Goal: Task Accomplishment & Management: Manage account settings

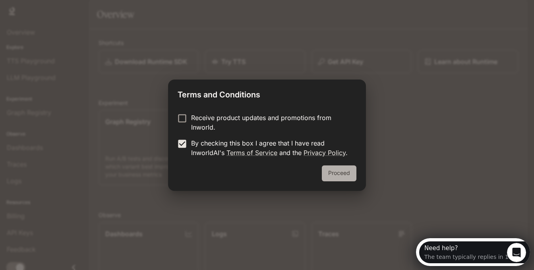
click at [354, 181] on button "Proceed" at bounding box center [339, 173] width 35 height 16
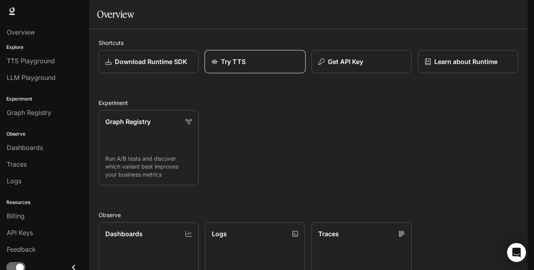
click at [245, 66] on p "Try TTS" at bounding box center [233, 62] width 25 height 10
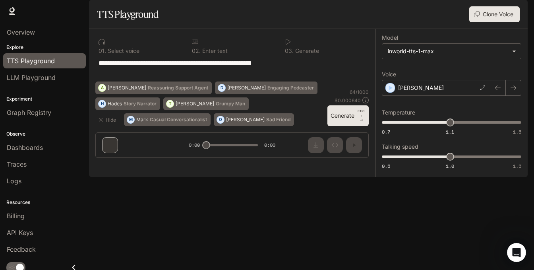
click at [249, 81] on textarea "**********" at bounding box center [198, 69] width 200 height 23
drag, startPoint x: 187, startPoint y: 117, endPoint x: 111, endPoint y: 103, distance: 77.2
click at [111, 103] on div "**********" at bounding box center [232, 96] width 286 height 135
click at [259, 126] on div "Hide M [PERSON_NAME] Conversationalist O [PERSON_NAME] Friend [PERSON_NAME] Sto…" at bounding box center [209, 103] width 229 height 44
click at [55, 82] on span "LLM Playground" at bounding box center [31, 78] width 49 height 10
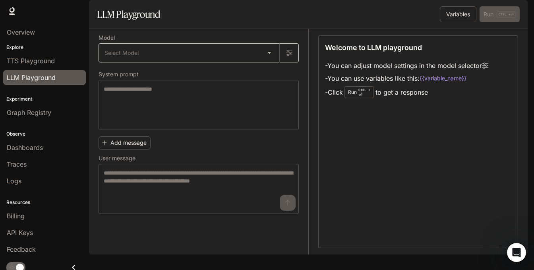
click at [201, 90] on body "Skip to main content Runtime Runtime Documentation Documentation Portal Overvie…" at bounding box center [267, 135] width 534 height 270
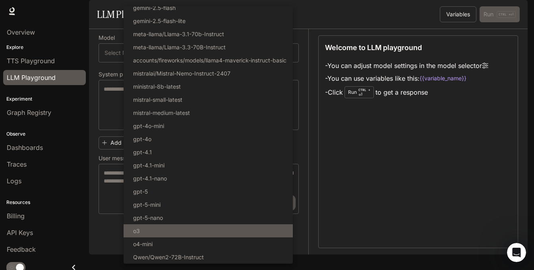
scroll to position [122, 0]
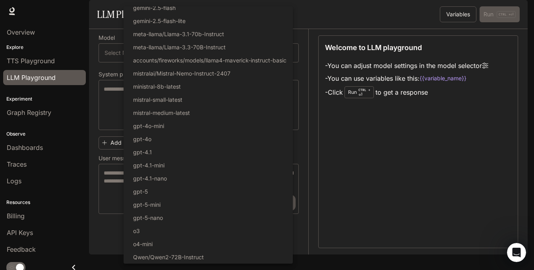
click at [118, 139] on div at bounding box center [267, 135] width 534 height 270
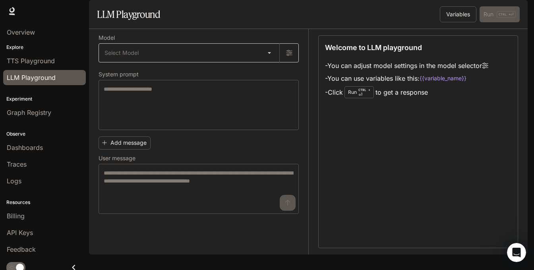
click at [272, 91] on body "Skip to main content Runtime Runtime Documentation Documentation Portal Overvie…" at bounding box center [267, 135] width 534 height 270
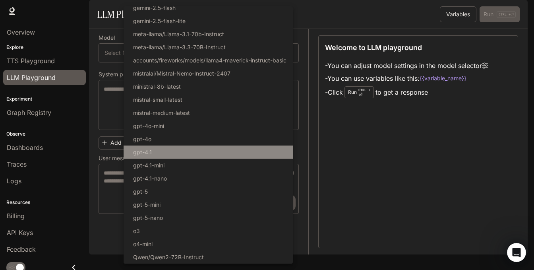
click at [152, 148] on p "gpt-4.1" at bounding box center [142, 152] width 19 height 8
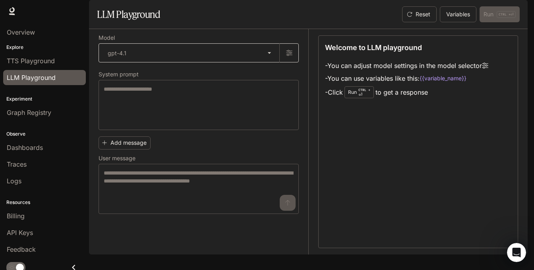
click at [170, 94] on body "Skip to main content Runtime Runtime Documentation Documentation Portal Overvie…" at bounding box center [267, 135] width 534 height 270
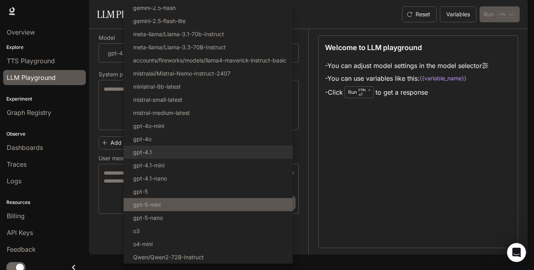
scroll to position [120, 0]
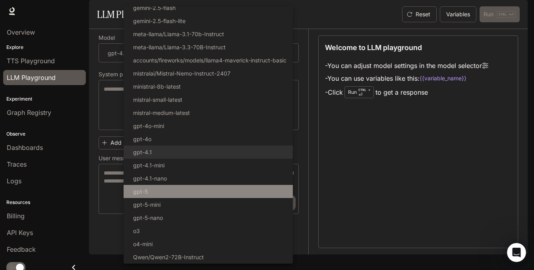
click at [152, 185] on li "gpt-5" at bounding box center [207, 191] width 169 height 13
type input "*****"
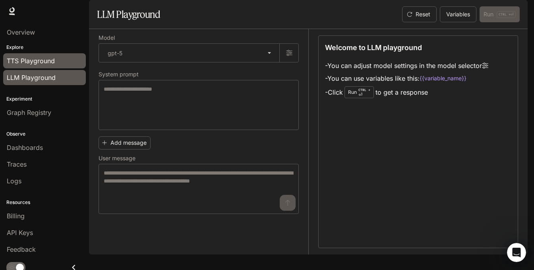
click at [55, 66] on span "TTS Playground" at bounding box center [31, 61] width 48 height 10
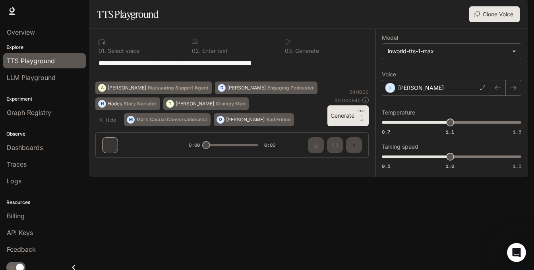
click at [121, 57] on div "0 1 . Select voice" at bounding box center [138, 45] width 87 height 21
click at [137, 45] on div at bounding box center [138, 42] width 81 height 6
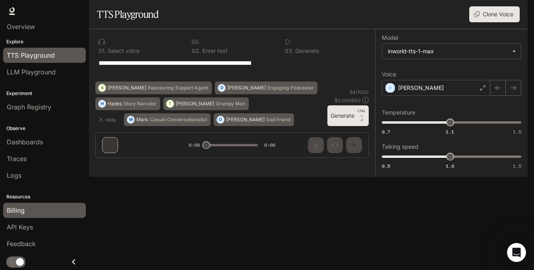
scroll to position [62, 0]
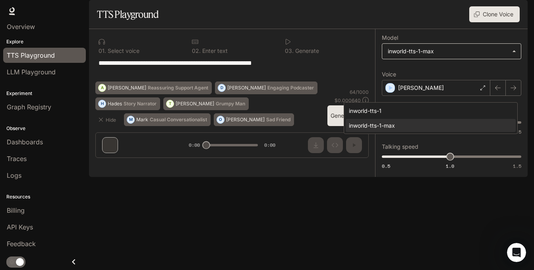
click at [443, 92] on body "**********" at bounding box center [267, 135] width 534 height 270
click at [443, 92] on div at bounding box center [267, 135] width 534 height 270
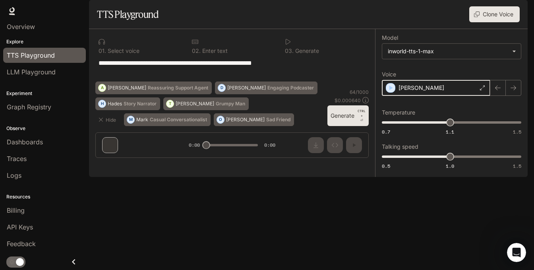
click at [386, 92] on icon "button" at bounding box center [390, 88] width 8 height 8
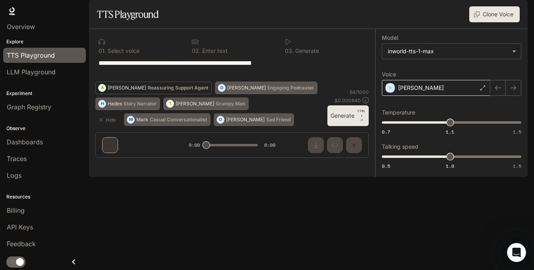
click at [208, 90] on p "Reassuring Support Agent" at bounding box center [178, 87] width 60 height 5
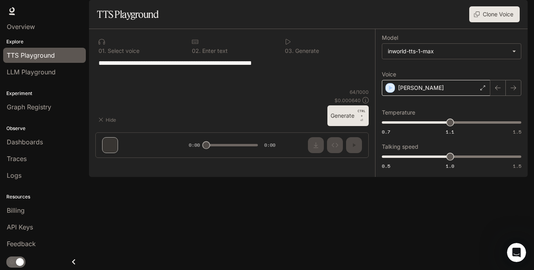
type textarea "**********"
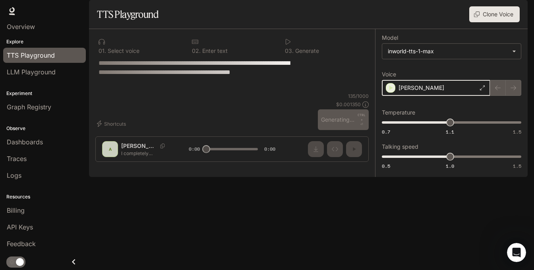
click at [389, 90] on icon "button" at bounding box center [391, 87] width 4 height 5
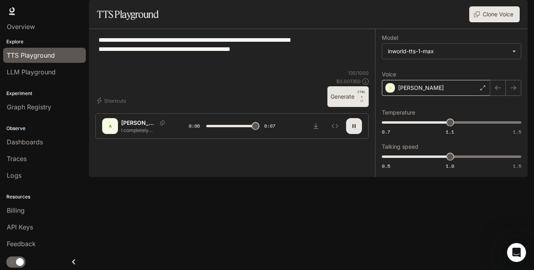
type input "*"
click at [386, 92] on icon "button" at bounding box center [390, 88] width 8 height 8
click at [511, 16] on img "button" at bounding box center [516, 11] width 11 height 11
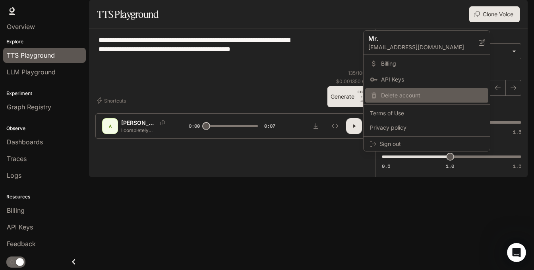
click at [419, 99] on span "Delete account" at bounding box center [432, 95] width 102 height 8
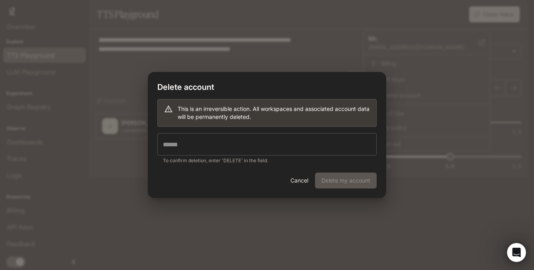
click at [228, 146] on input "text" at bounding box center [266, 144] width 219 height 22
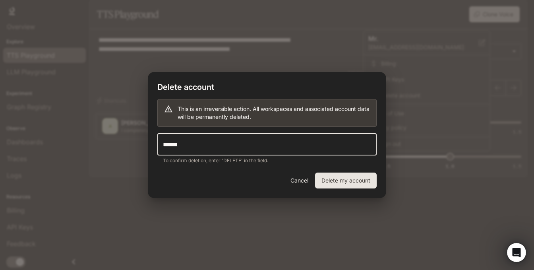
type input "******"
click at [329, 184] on button "Delete my account" at bounding box center [346, 180] width 62 height 16
